Goal: Communication & Community: Answer question/provide support

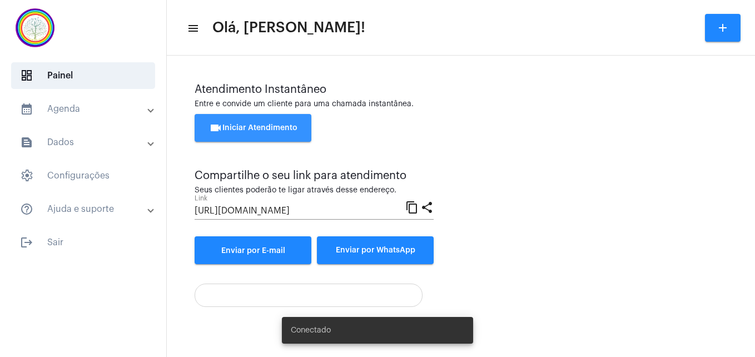
click at [270, 126] on span "videocam Iniciar Atendimento" at bounding box center [253, 128] width 88 height 8
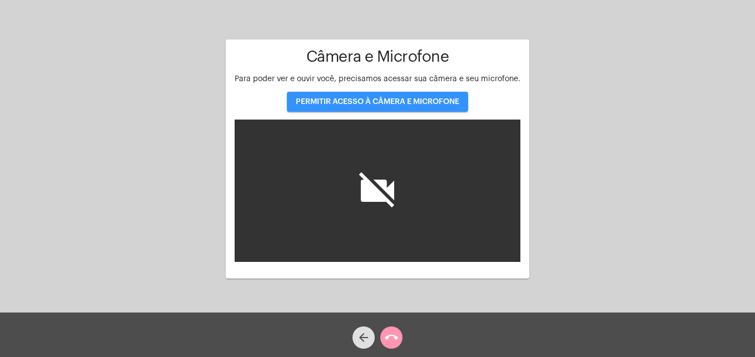
click at [366, 99] on span "PERMITIR ACESSO À CÂMERA E MICROFONE" at bounding box center [377, 102] width 163 height 8
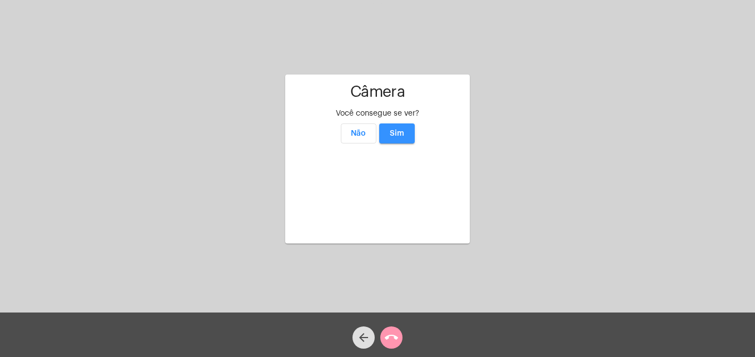
click at [395, 129] on span "Sim" at bounding box center [397, 133] width 14 height 8
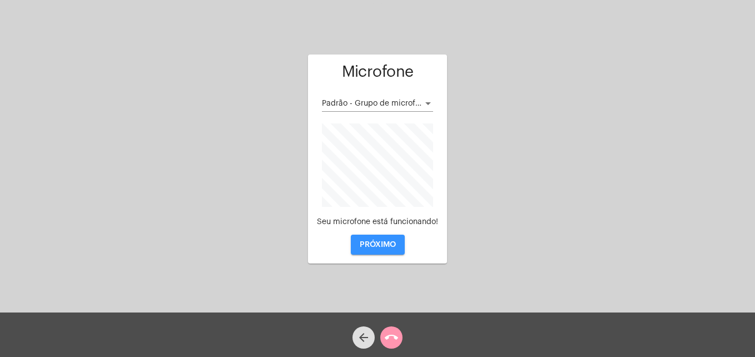
click at [388, 243] on span "PRÓXIMO" at bounding box center [378, 245] width 36 height 8
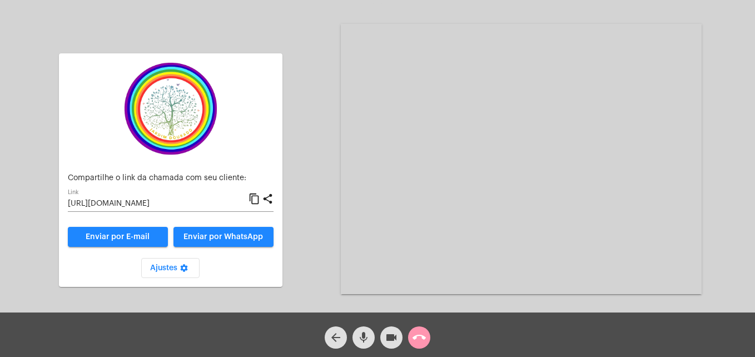
click at [373, 212] on video at bounding box center [521, 159] width 361 height 270
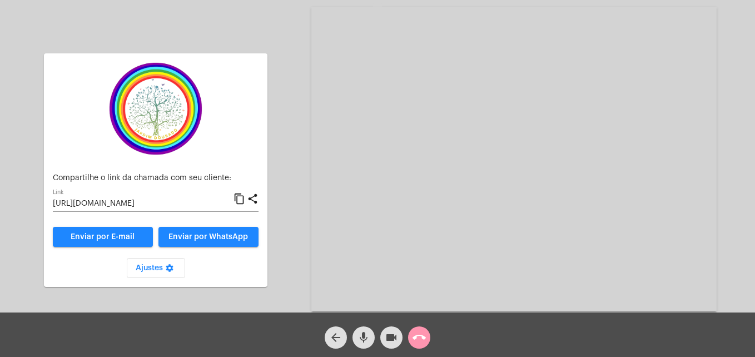
click at [242, 198] on mat-icon "content_copy" at bounding box center [239, 198] width 12 height 13
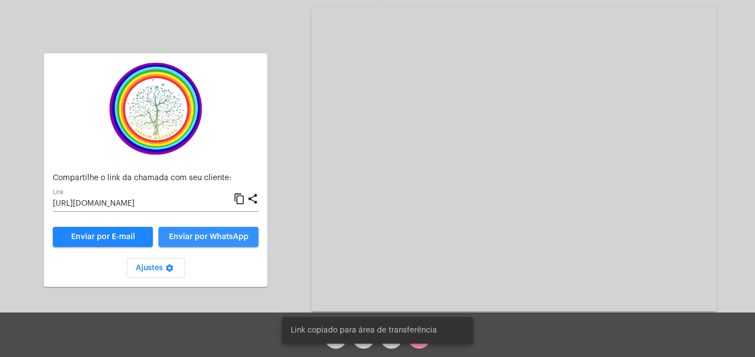
click at [240, 230] on button "Enviar por WhatsApp" at bounding box center [208, 237] width 100 height 20
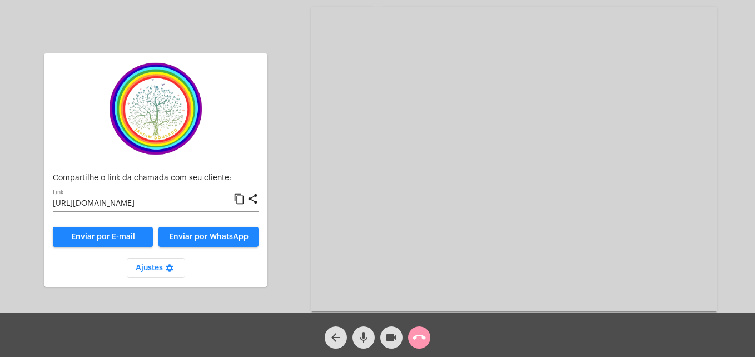
click at [414, 335] on mat-icon "call_end" at bounding box center [418, 337] width 13 height 13
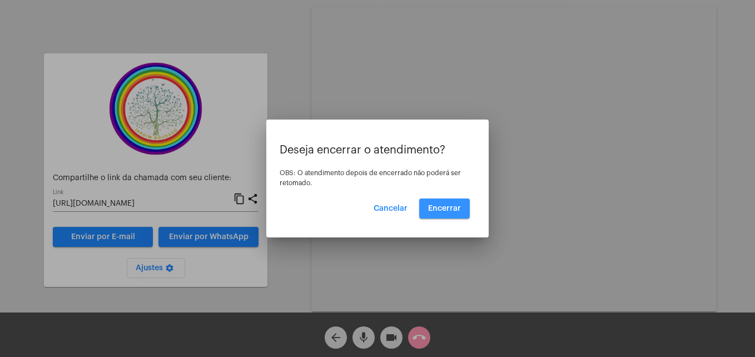
click at [446, 205] on span "Encerrar" at bounding box center [444, 208] width 33 height 8
